Goal: Task Accomplishment & Management: Use online tool/utility

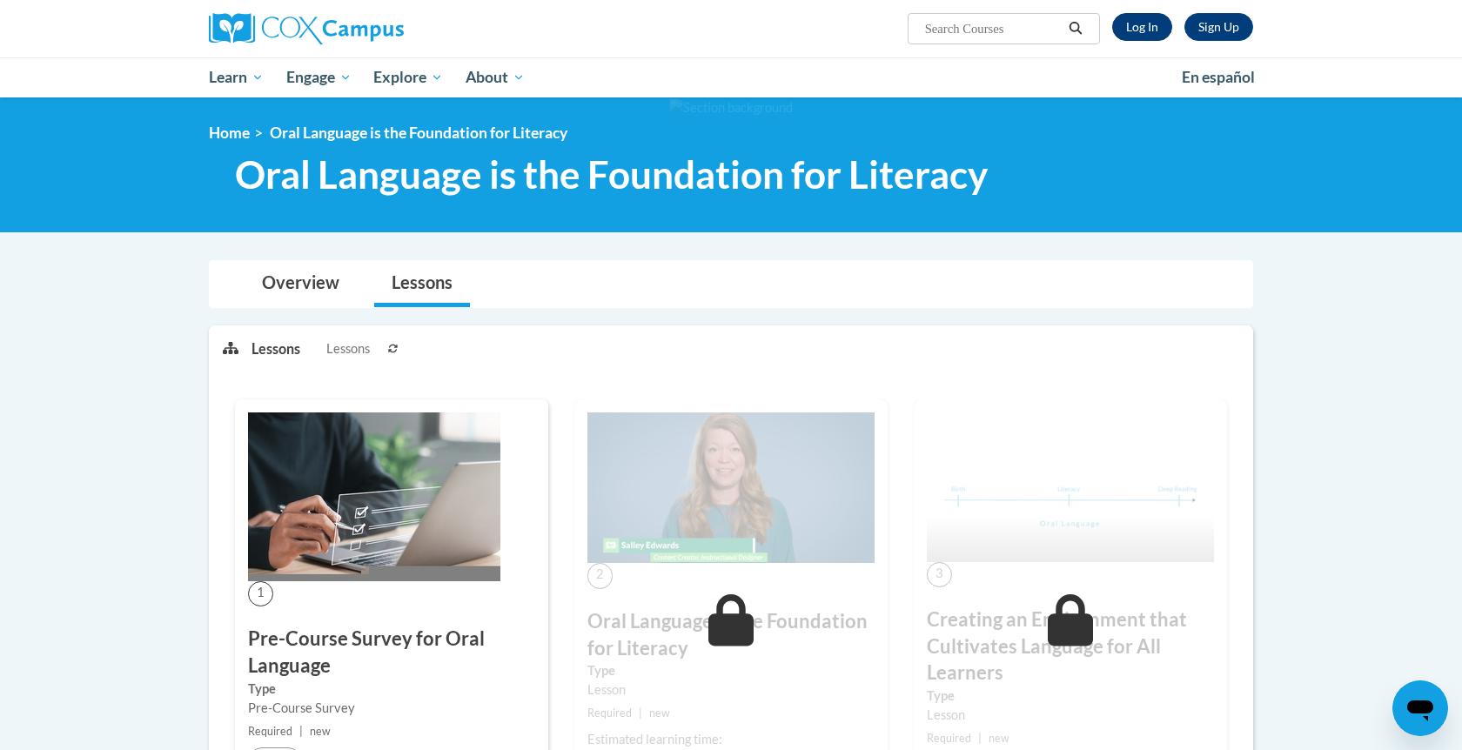
click at [1150, 23] on link "Log In" at bounding box center [1142, 27] width 60 height 28
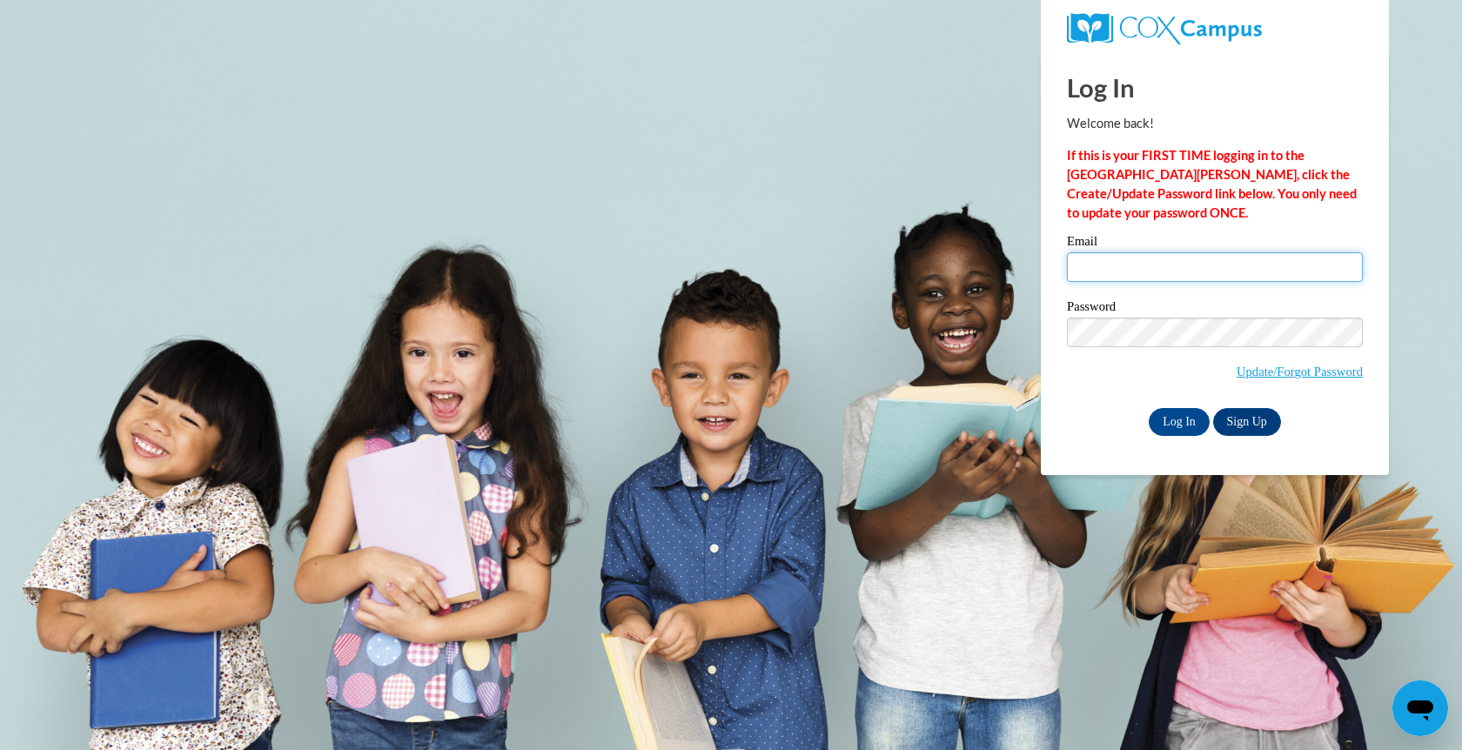
type input "[EMAIL_ADDRESS][DOMAIN_NAME]"
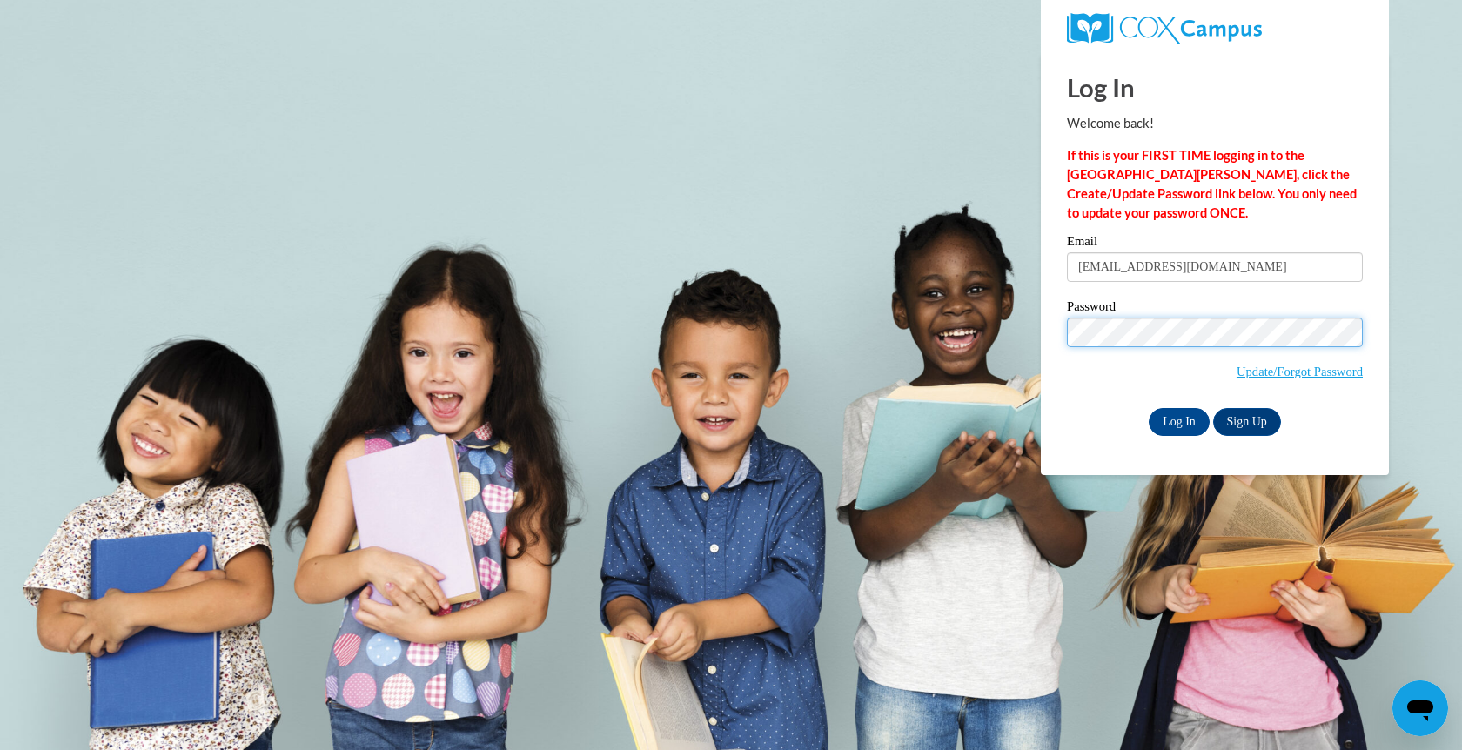
click at [1177, 419] on input "Log In" at bounding box center [1179, 422] width 61 height 28
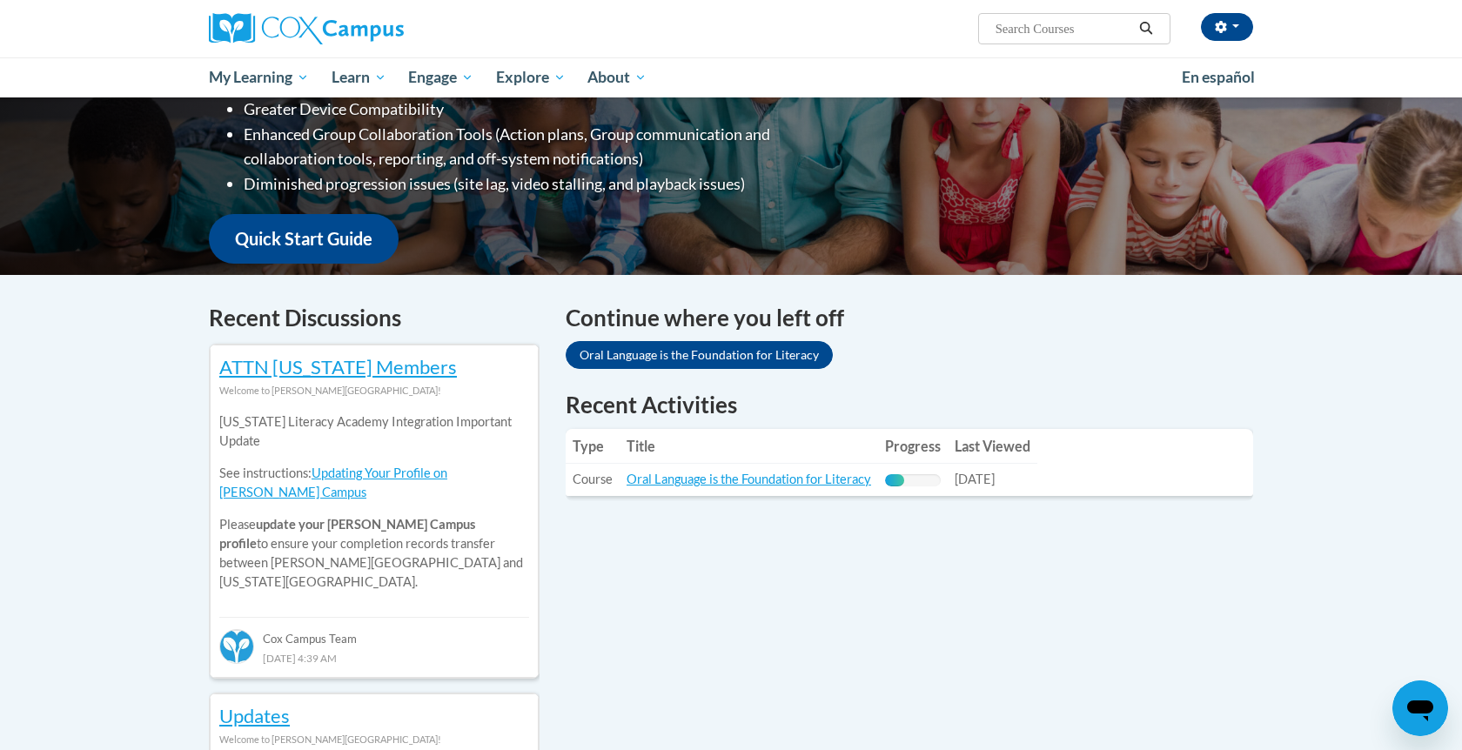
scroll to position [342, 0]
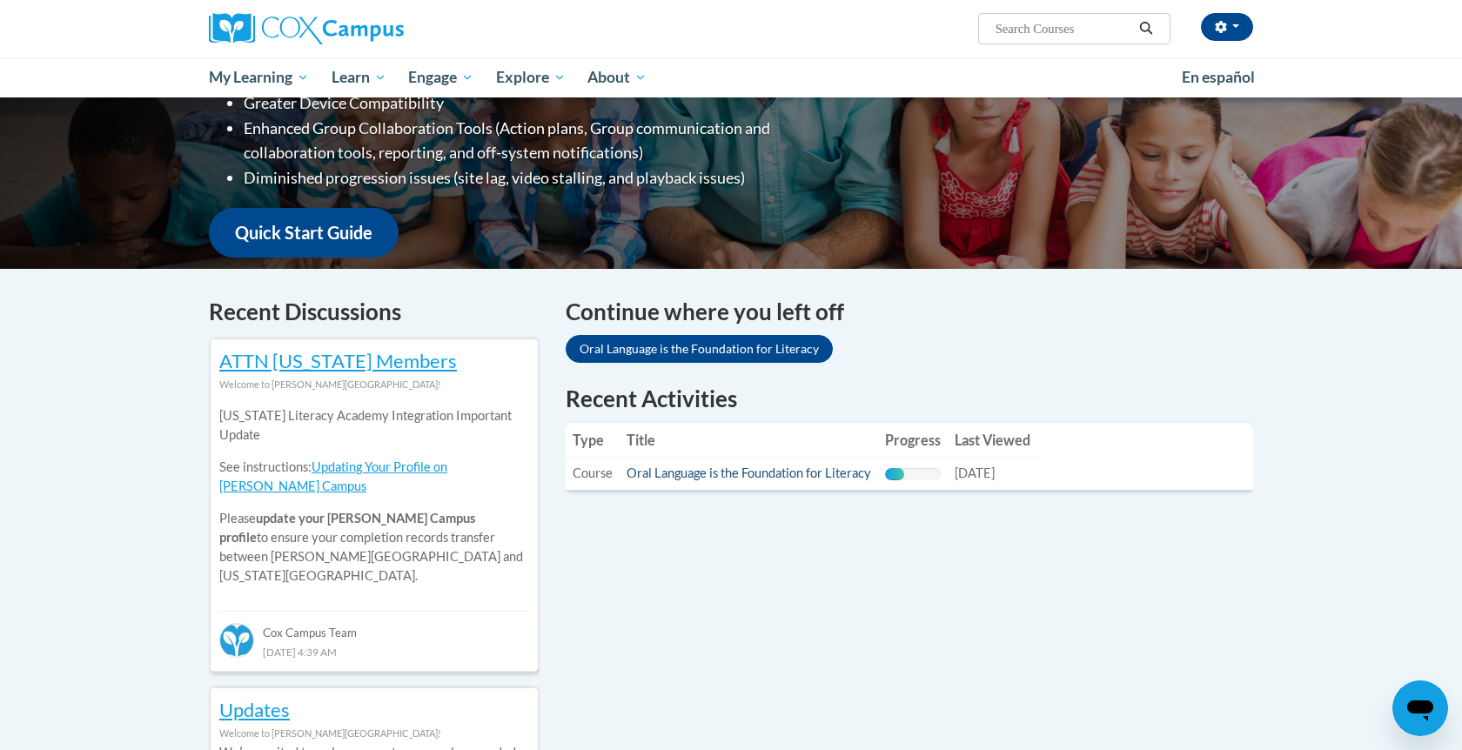
click at [682, 474] on link "Oral Language is the Foundation for Literacy" at bounding box center [749, 473] width 245 height 15
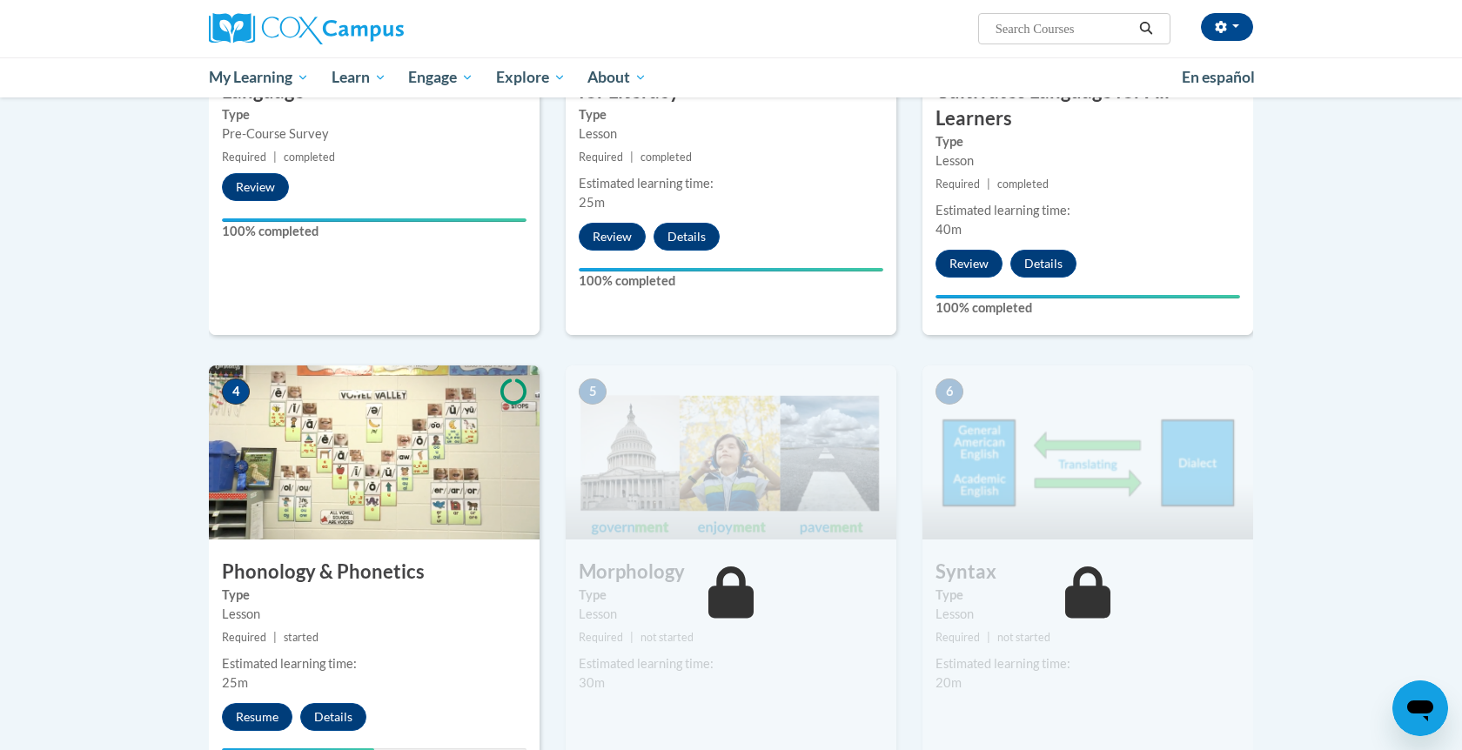
scroll to position [631, 0]
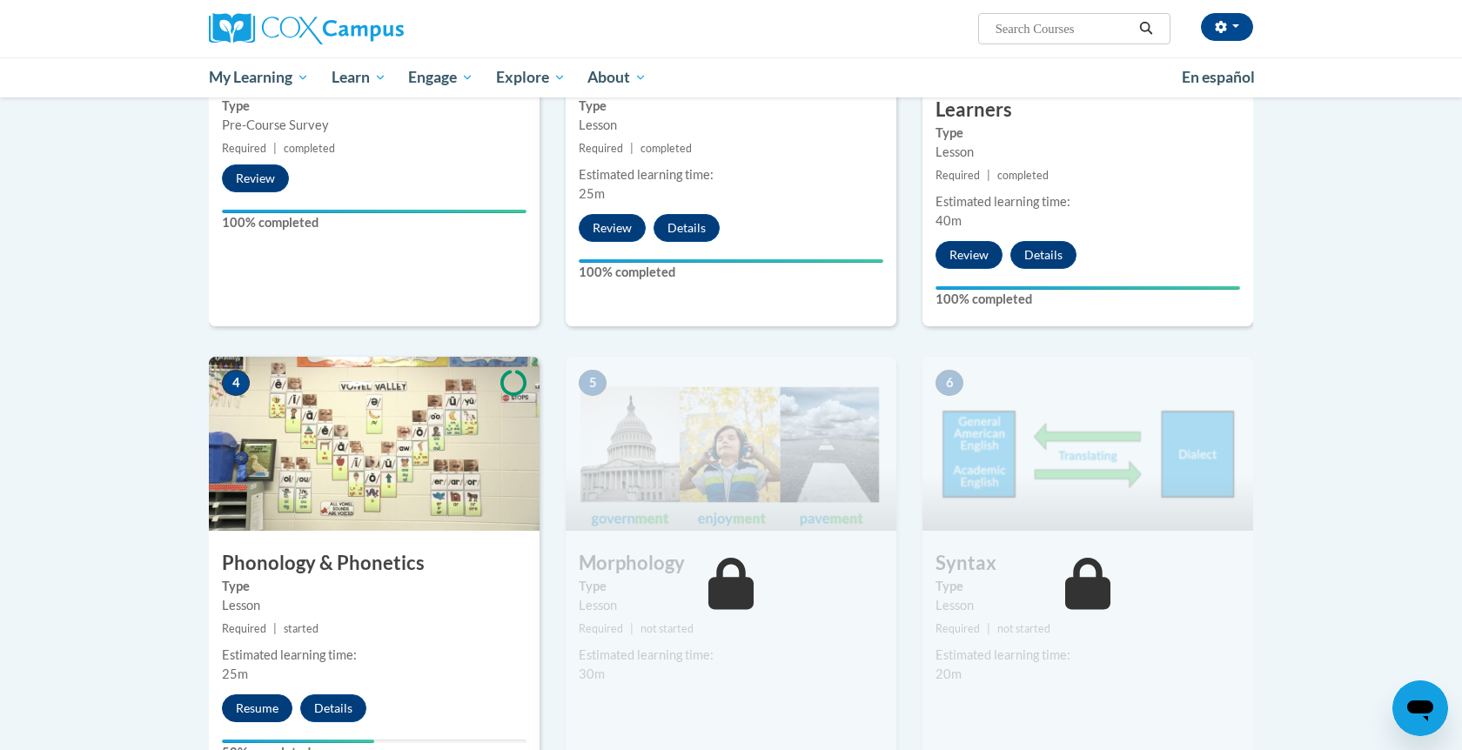
click at [246, 701] on button "Resume" at bounding box center [257, 708] width 70 height 28
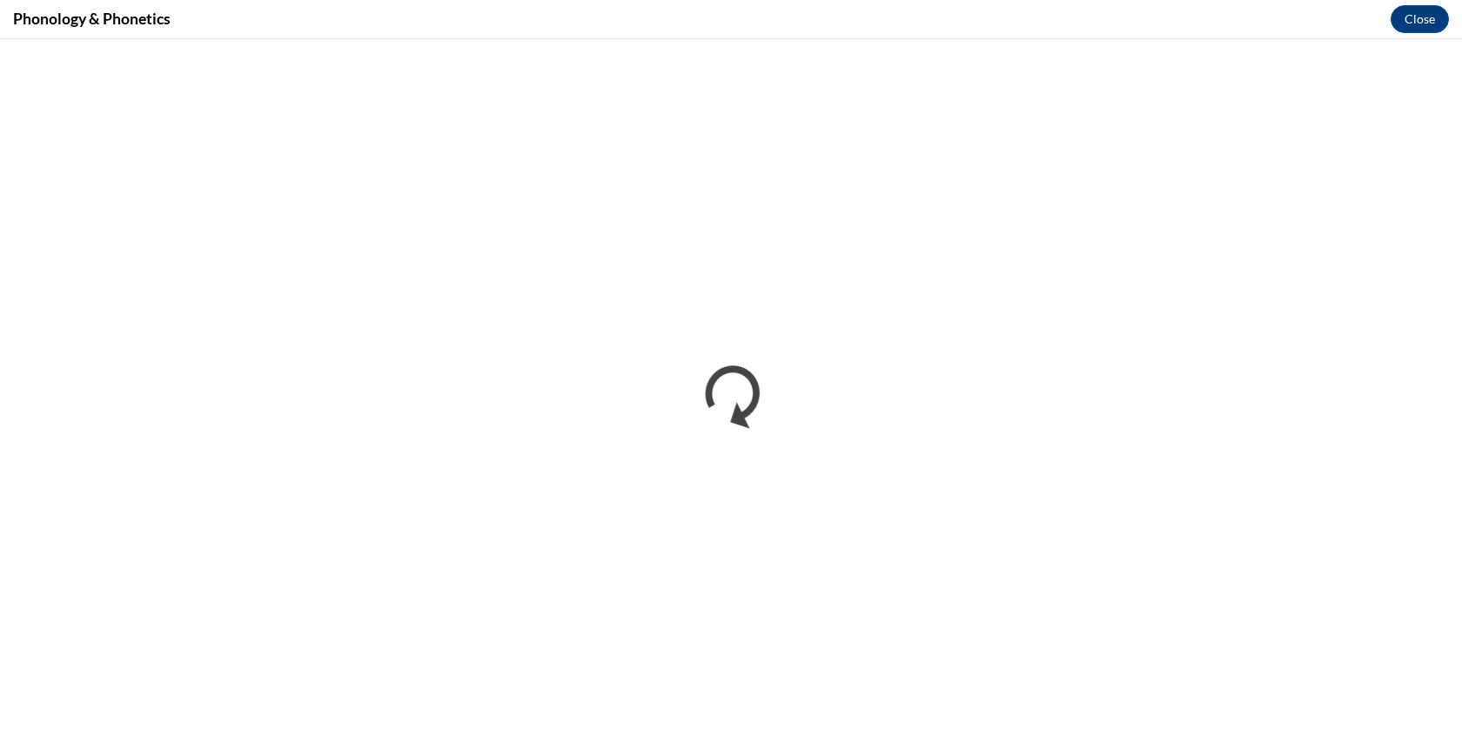
scroll to position [0, 0]
